Goal: Transaction & Acquisition: Purchase product/service

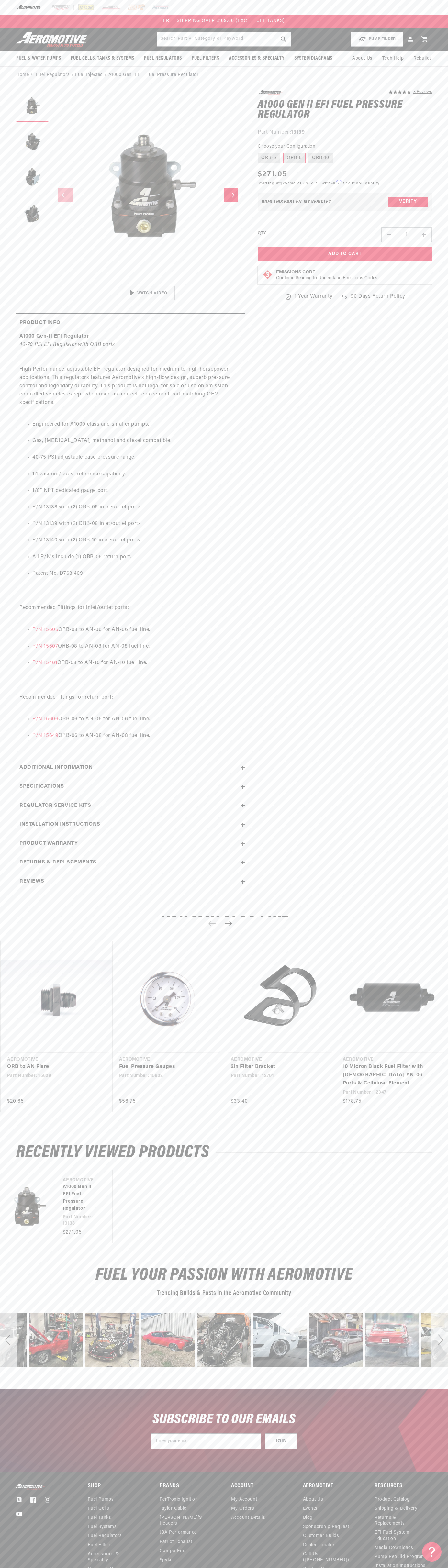
click at [444, 30] on header "Fuel & Water Pumps Back In-Tank In-Line Fuel Pumps" at bounding box center [224, 40] width 448 height 23
click at [448, 97] on html "Skip to content Your cart Your cart is empty Loading... You may also like Subto…" at bounding box center [224, 784] width 448 height 1568
click at [215, 1567] on html "Skip to content Your cart Your cart is empty Loading... You may also like Subto…" at bounding box center [224, 784] width 448 height 1568
click at [11, 1015] on body "Skip to content Your cart Your cart is empty Loading... You may also like Subto…" at bounding box center [224, 833] width 448 height 1666
